Goal: Information Seeking & Learning: Stay updated

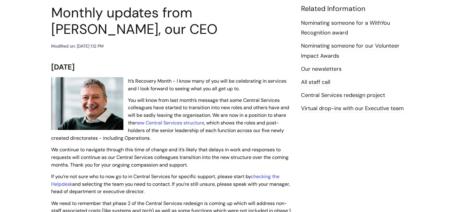
scroll to position [73, 0]
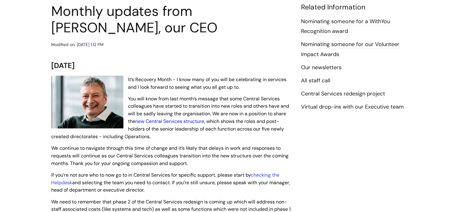
click at [174, 122] on link "new Central Services structure" at bounding box center [169, 121] width 69 height 6
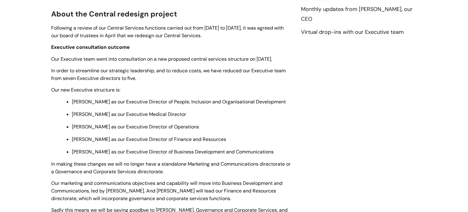
scroll to position [36, 0]
